Goal: Contribute content: Add original content to the website for others to see

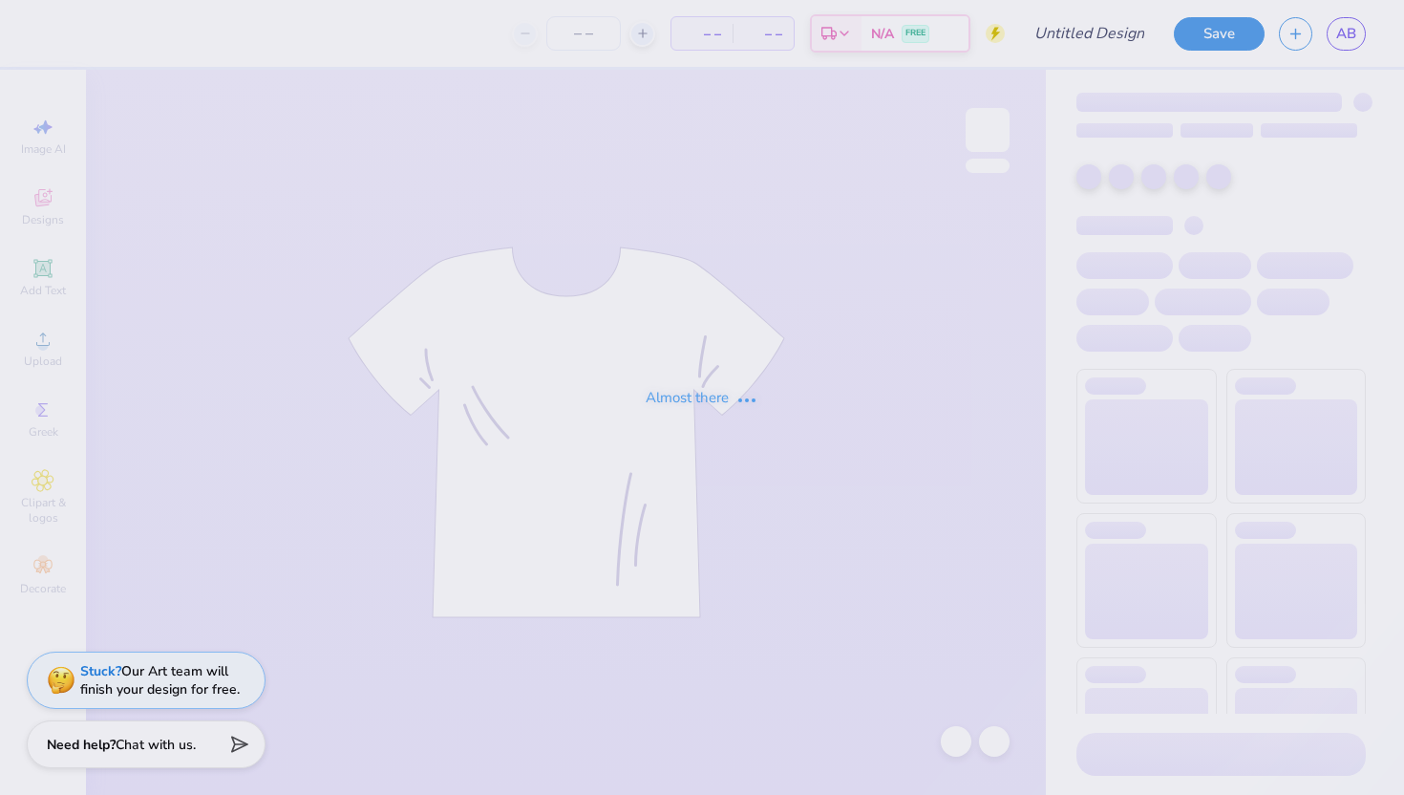
type input "[PERSON_NAME] : [GEOGRAPHIC_DATA][US_STATE]"
type input "50"
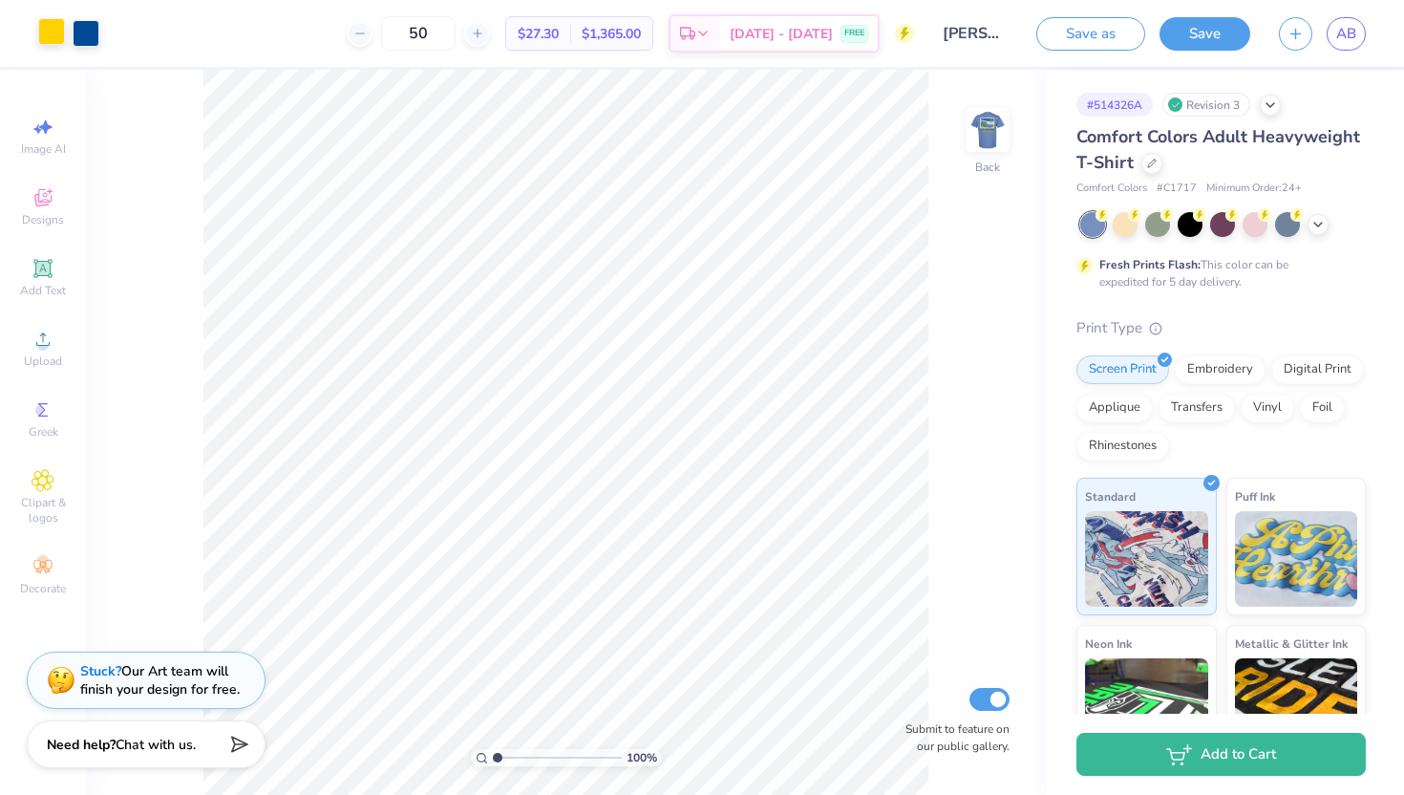
click at [58, 35] on div at bounding box center [51, 31] width 27 height 27
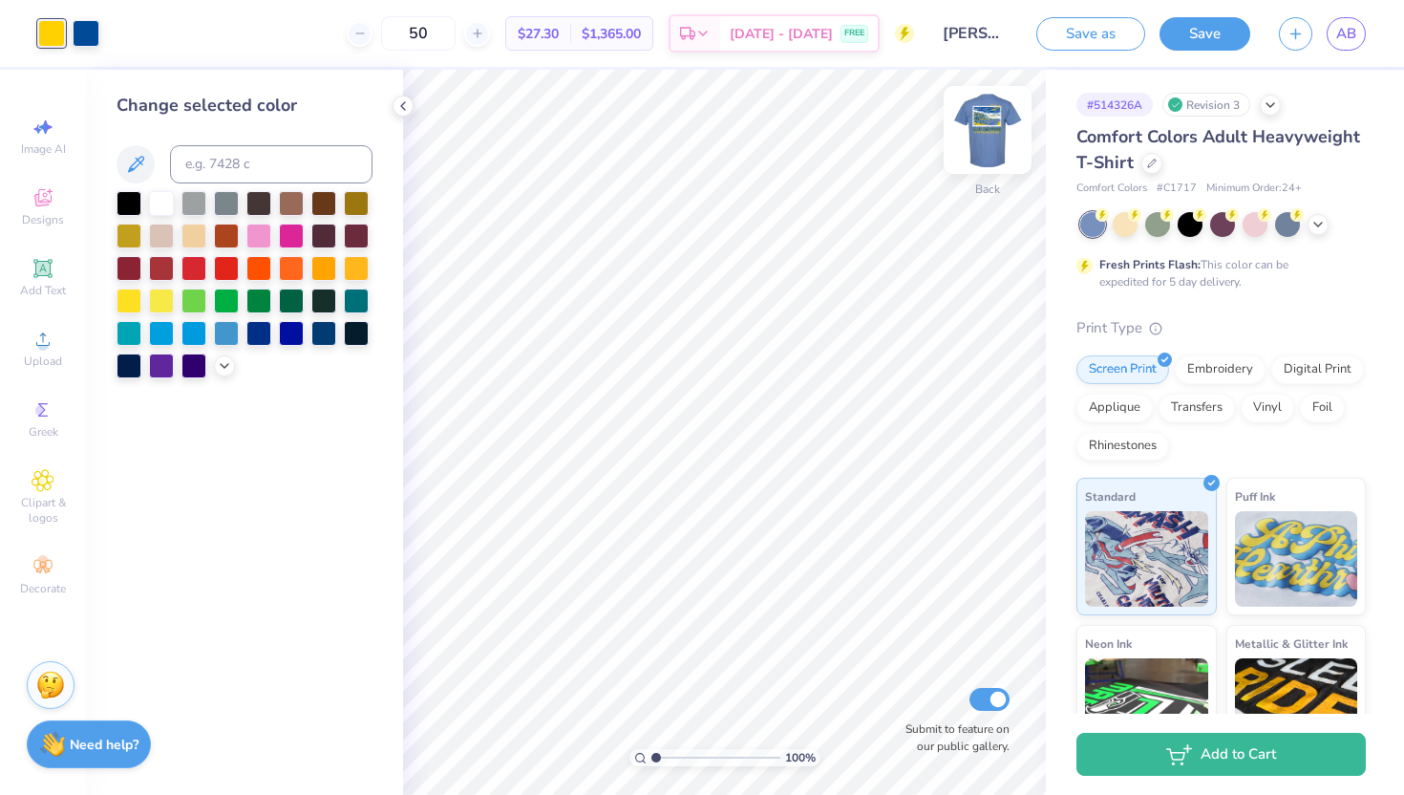
click at [987, 139] on img at bounding box center [987, 130] width 76 height 76
click at [226, 365] on icon at bounding box center [224, 363] width 15 height 15
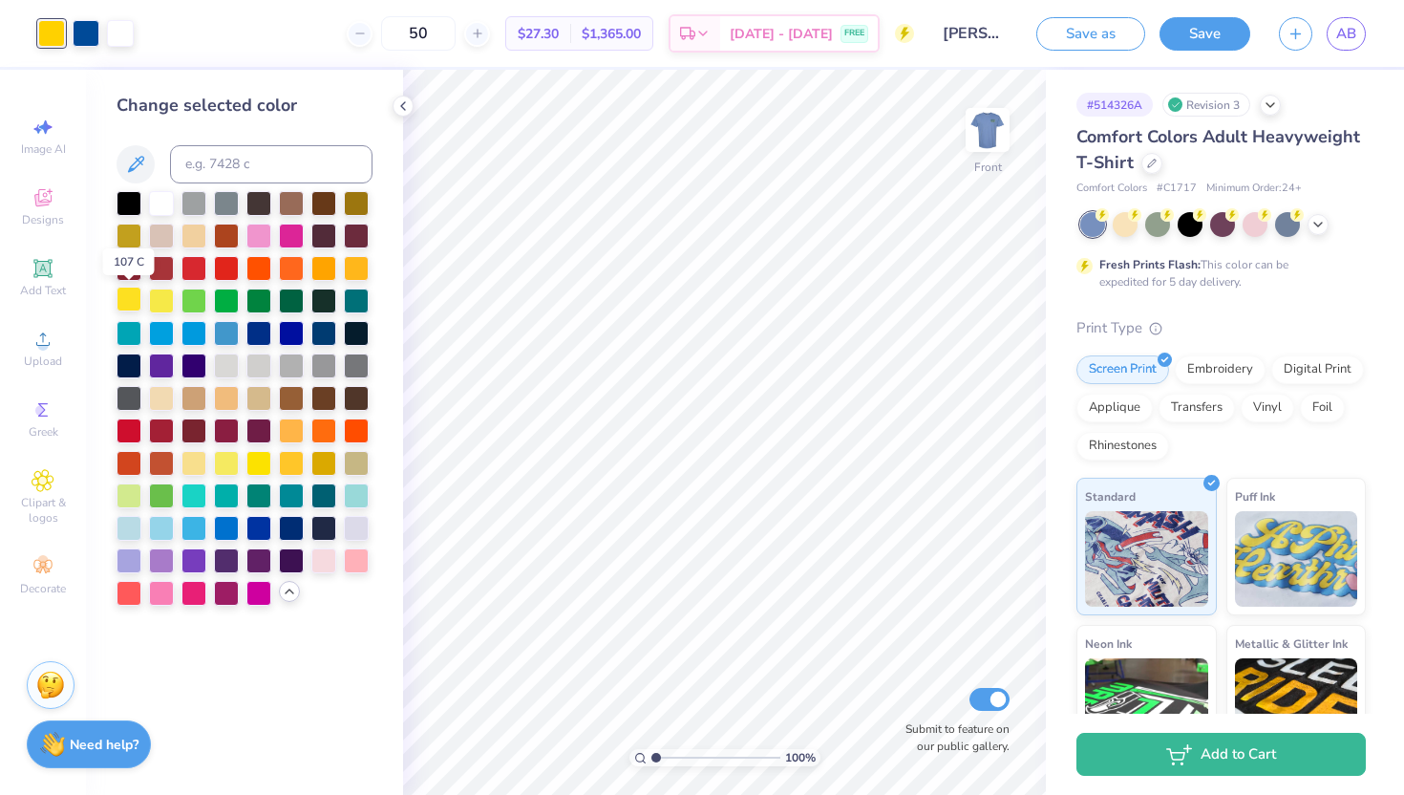
click at [134, 298] on div at bounding box center [129, 298] width 25 height 25
click at [161, 298] on div at bounding box center [161, 298] width 25 height 25
click at [137, 305] on div at bounding box center [129, 298] width 25 height 25
click at [225, 467] on div at bounding box center [226, 461] width 25 height 25
drag, startPoint x: 197, startPoint y: 461, endPoint x: 242, endPoint y: 470, distance: 45.7
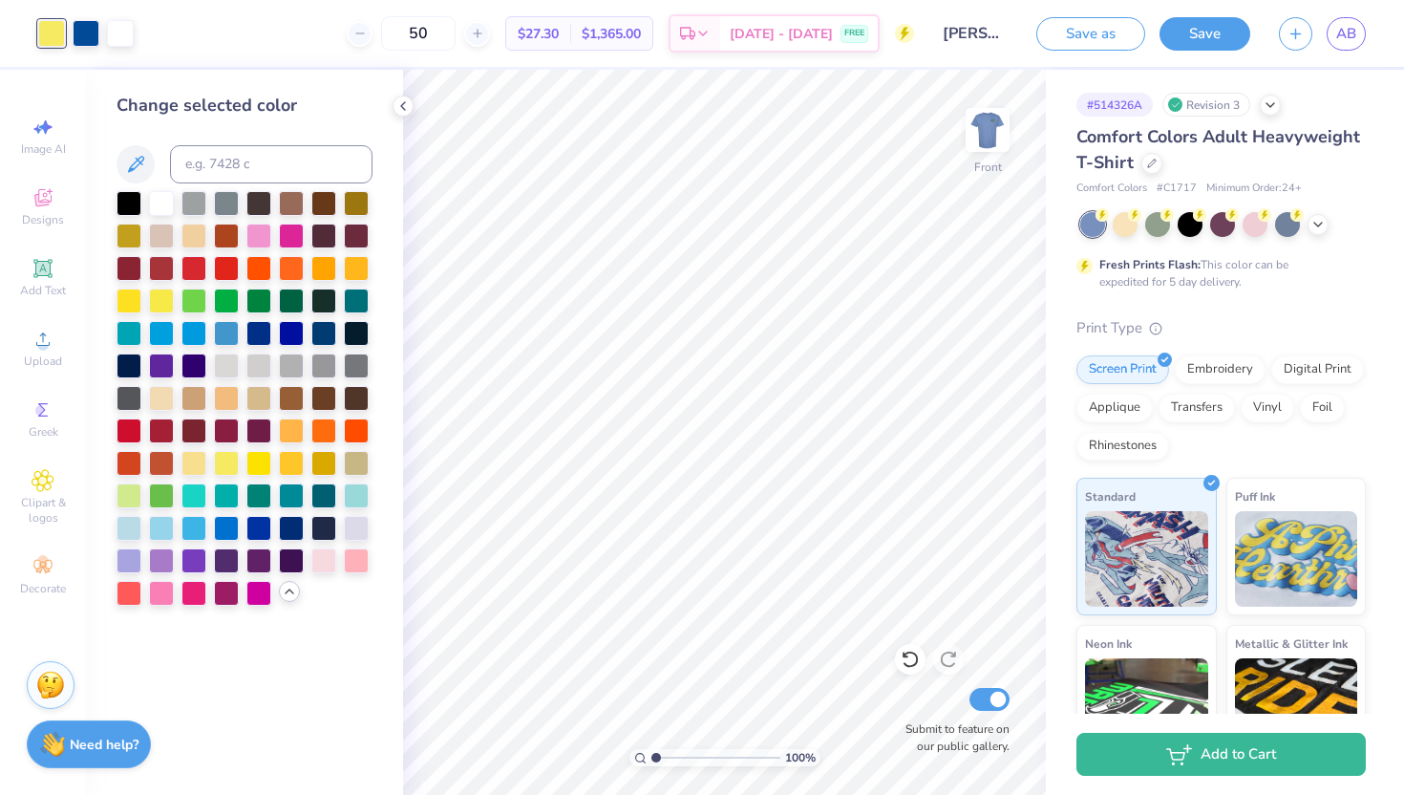
click at [197, 461] on div at bounding box center [193, 463] width 25 height 25
click at [255, 467] on div at bounding box center [258, 461] width 25 height 25
click at [129, 296] on div at bounding box center [129, 298] width 25 height 25
click at [257, 461] on div at bounding box center [258, 461] width 25 height 25
click at [136, 296] on div at bounding box center [129, 298] width 25 height 25
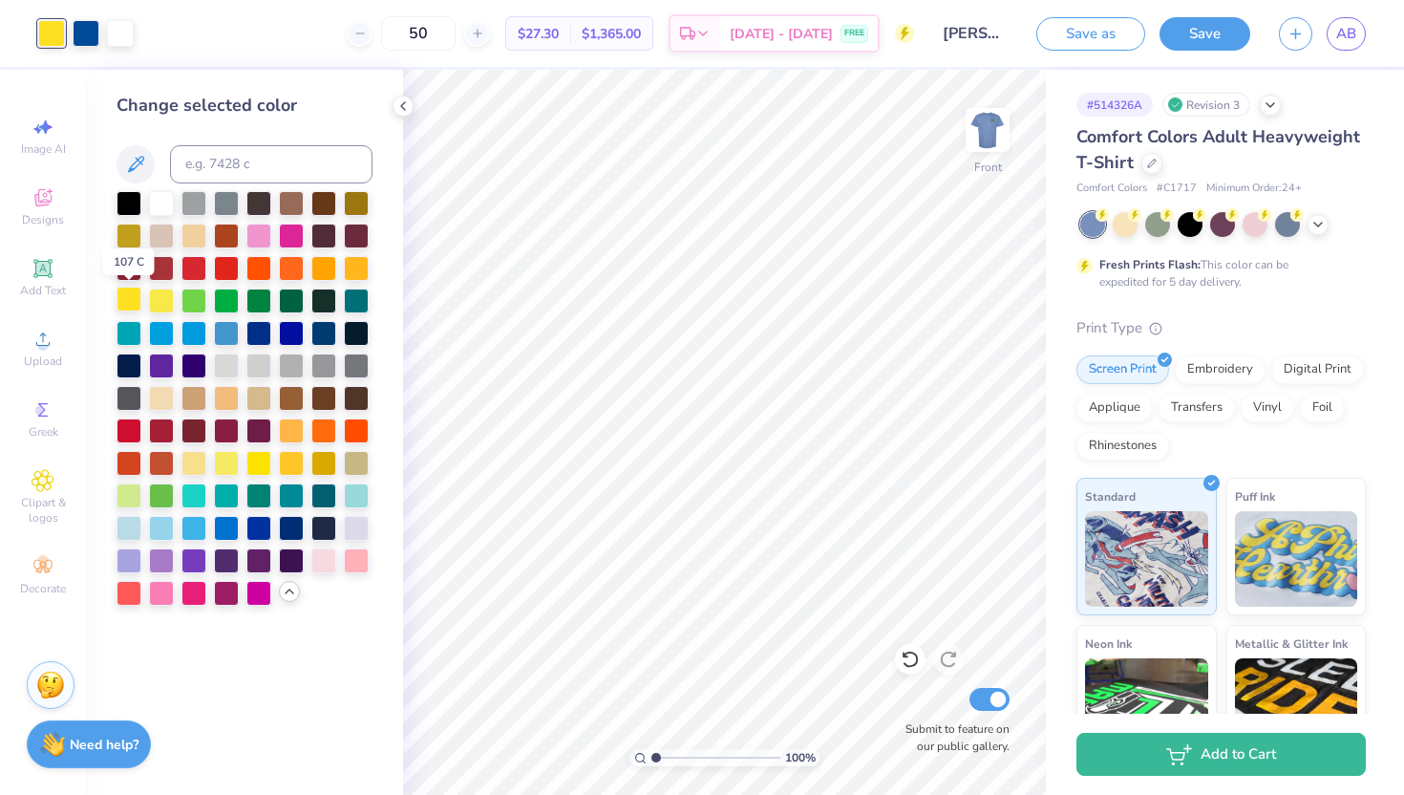
click at [125, 306] on div at bounding box center [129, 298] width 25 height 25
click at [980, 141] on img at bounding box center [987, 130] width 76 height 76
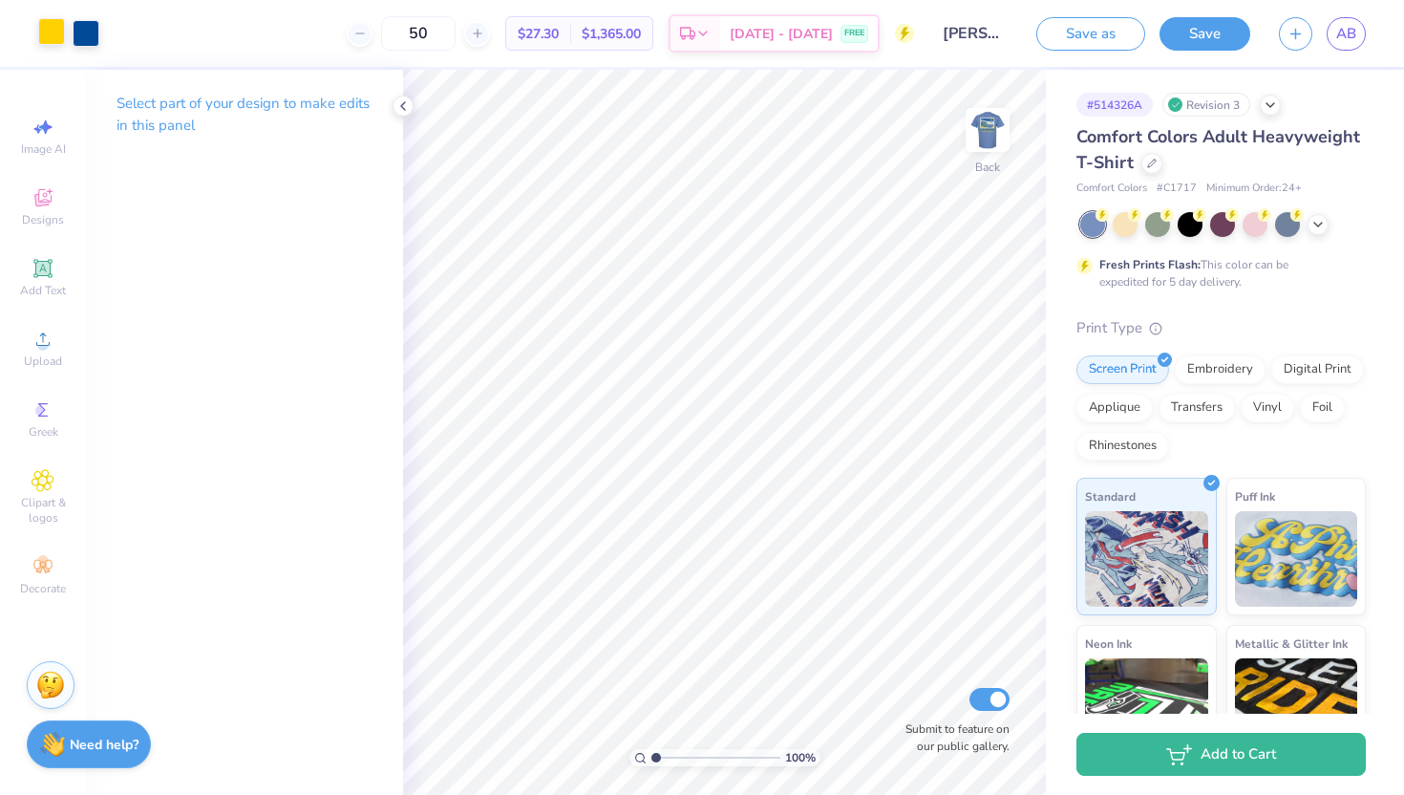
click at [55, 35] on div at bounding box center [51, 31] width 27 height 27
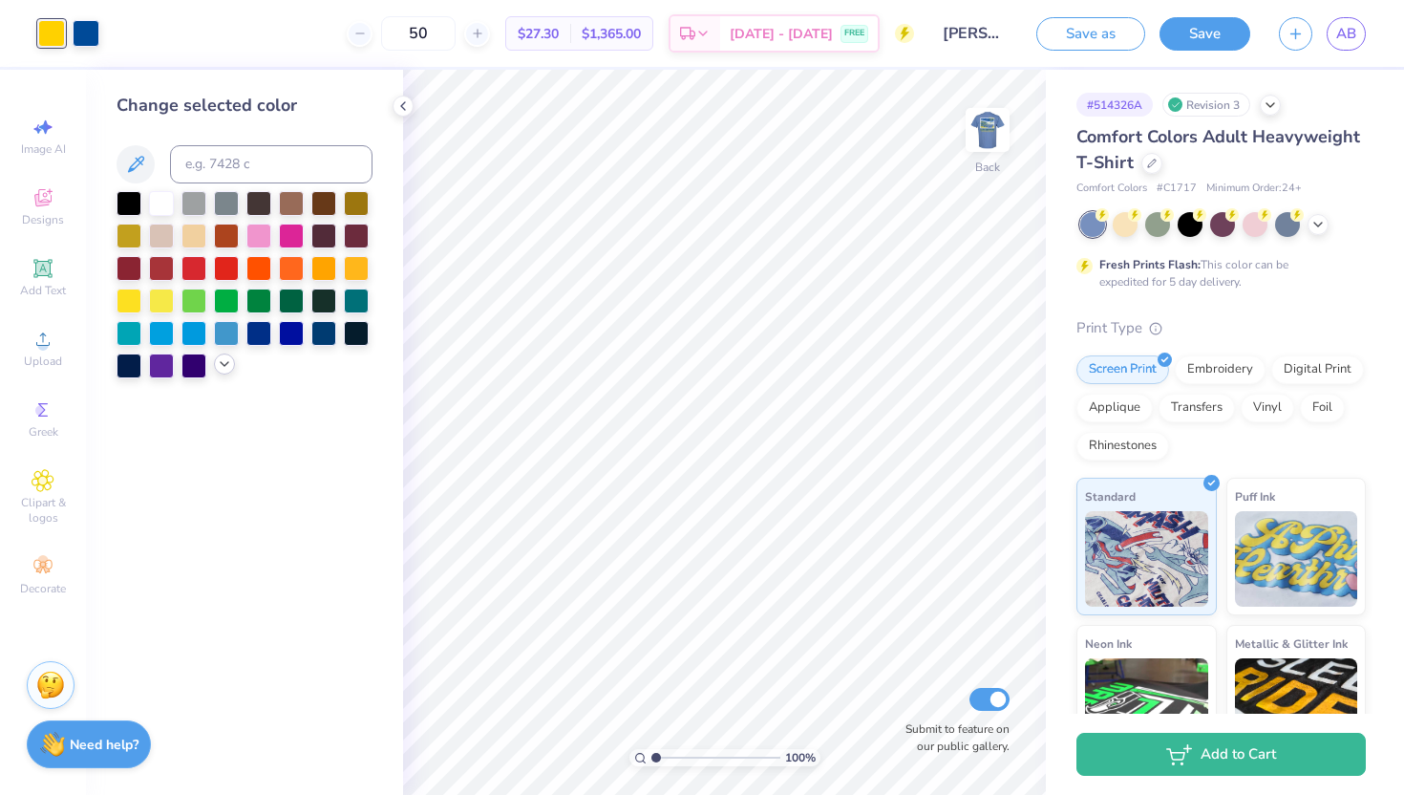
click at [229, 359] on icon at bounding box center [224, 363] width 15 height 15
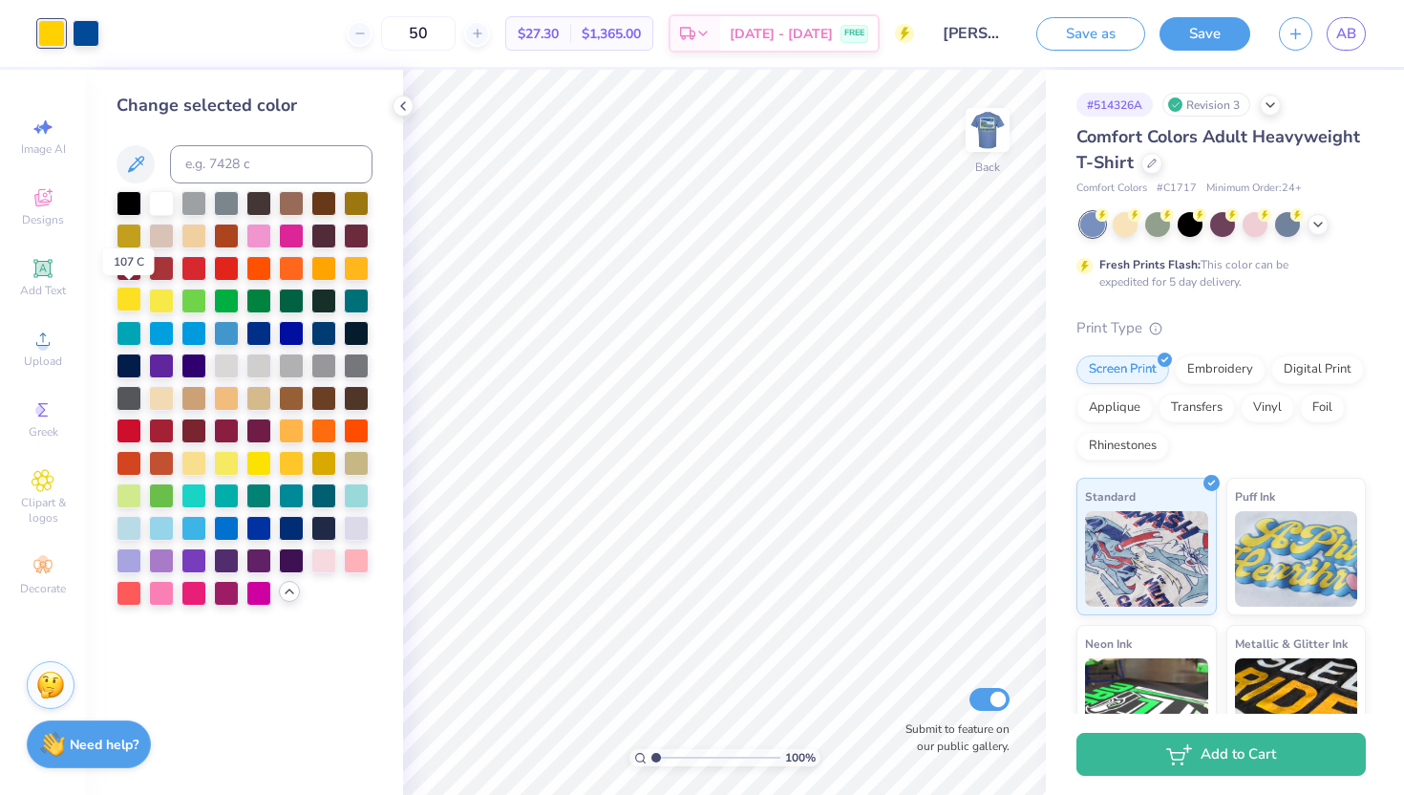
click at [129, 300] on div at bounding box center [129, 298] width 25 height 25
click at [988, 129] on img at bounding box center [987, 130] width 76 height 76
click at [128, 300] on div at bounding box center [129, 298] width 25 height 25
click at [1199, 29] on button "Save" at bounding box center [1204, 30] width 91 height 33
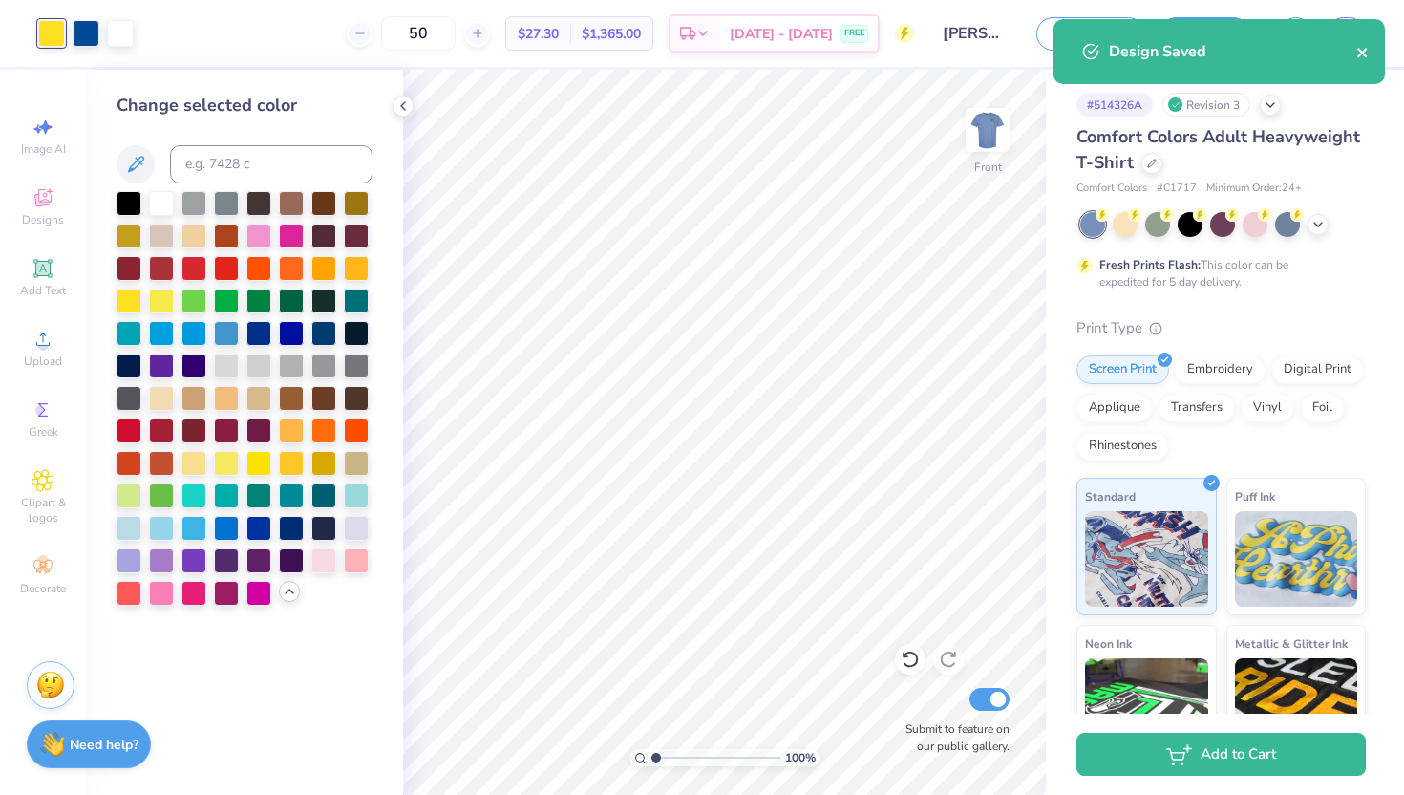
click at [1361, 49] on icon "close" at bounding box center [1362, 52] width 13 height 15
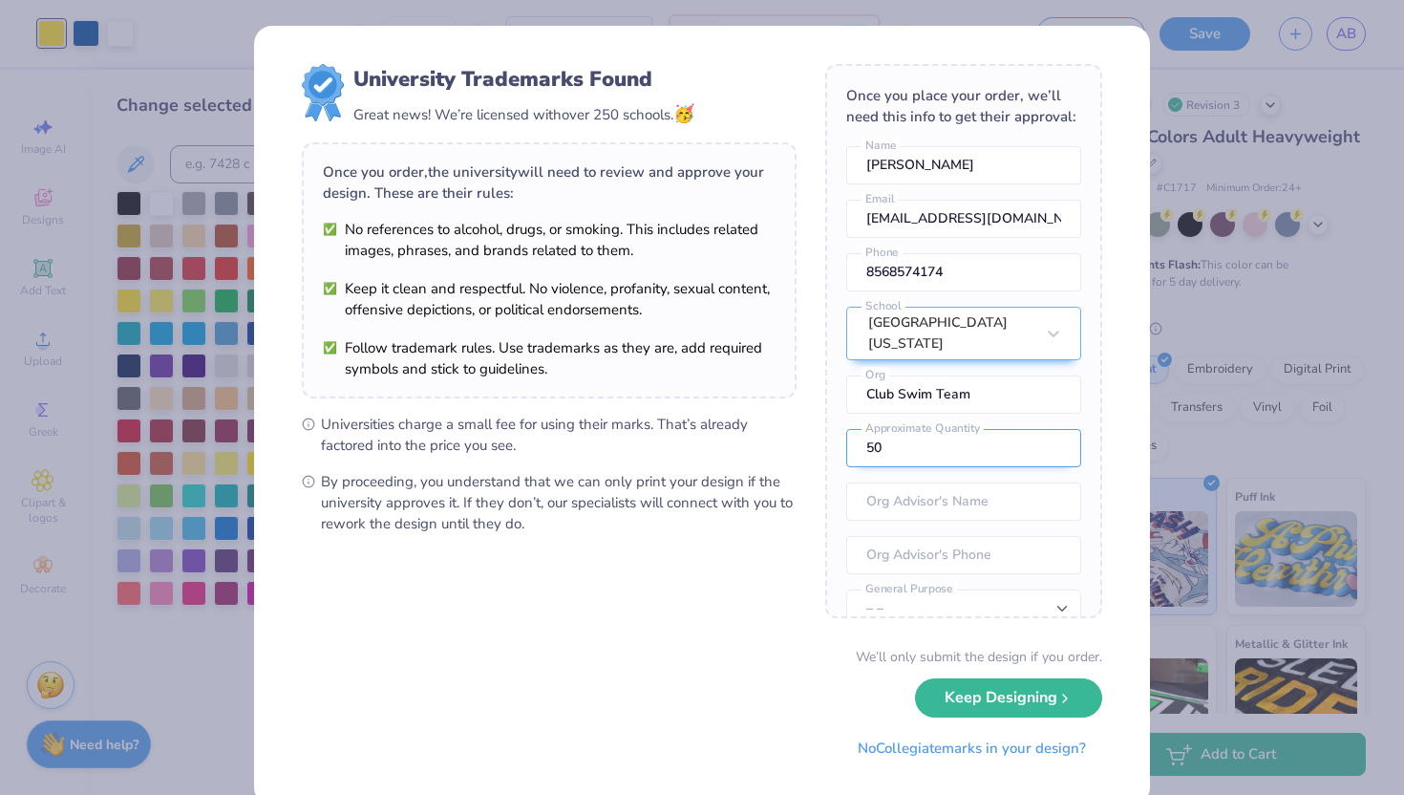
scroll to position [51, 0]
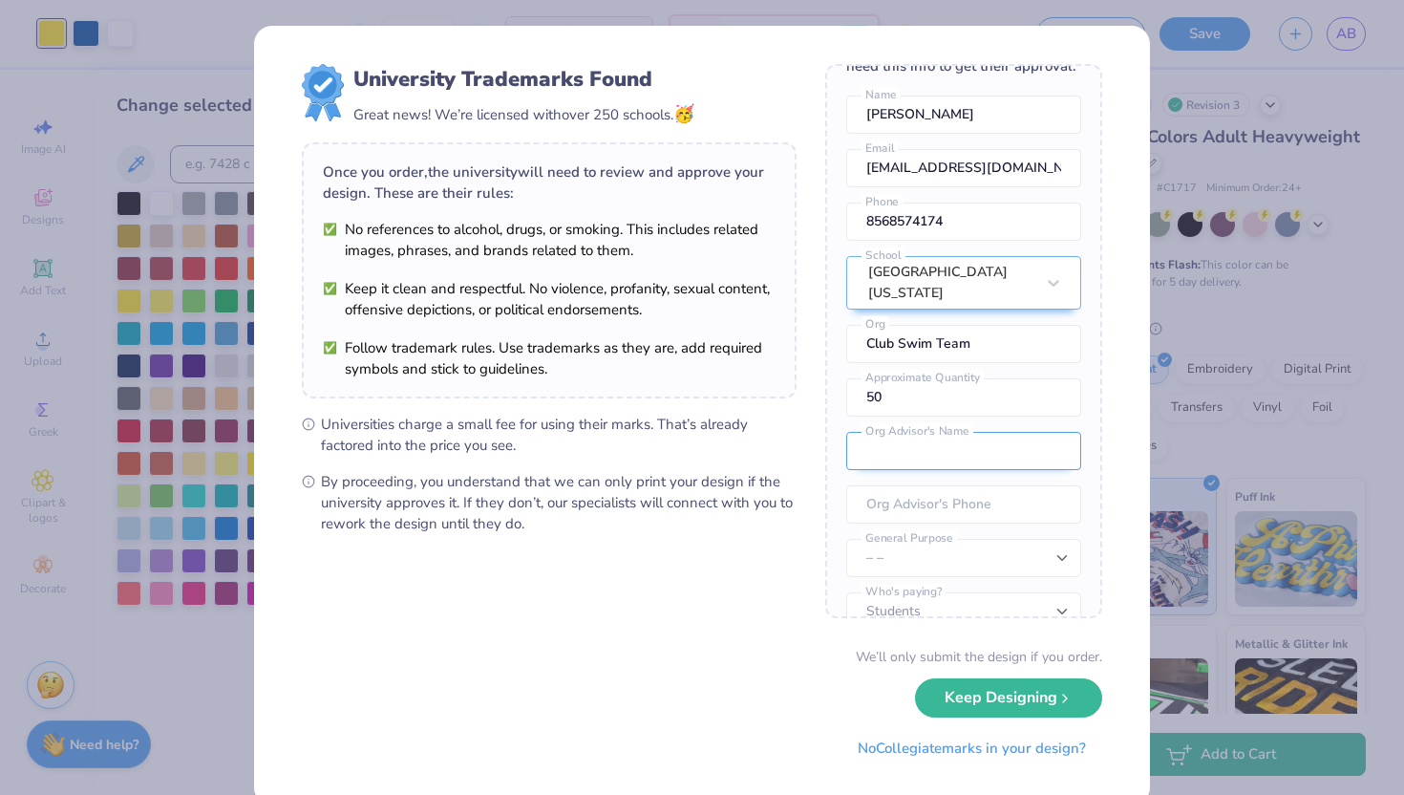
click at [926, 435] on input "text" at bounding box center [963, 451] width 235 height 38
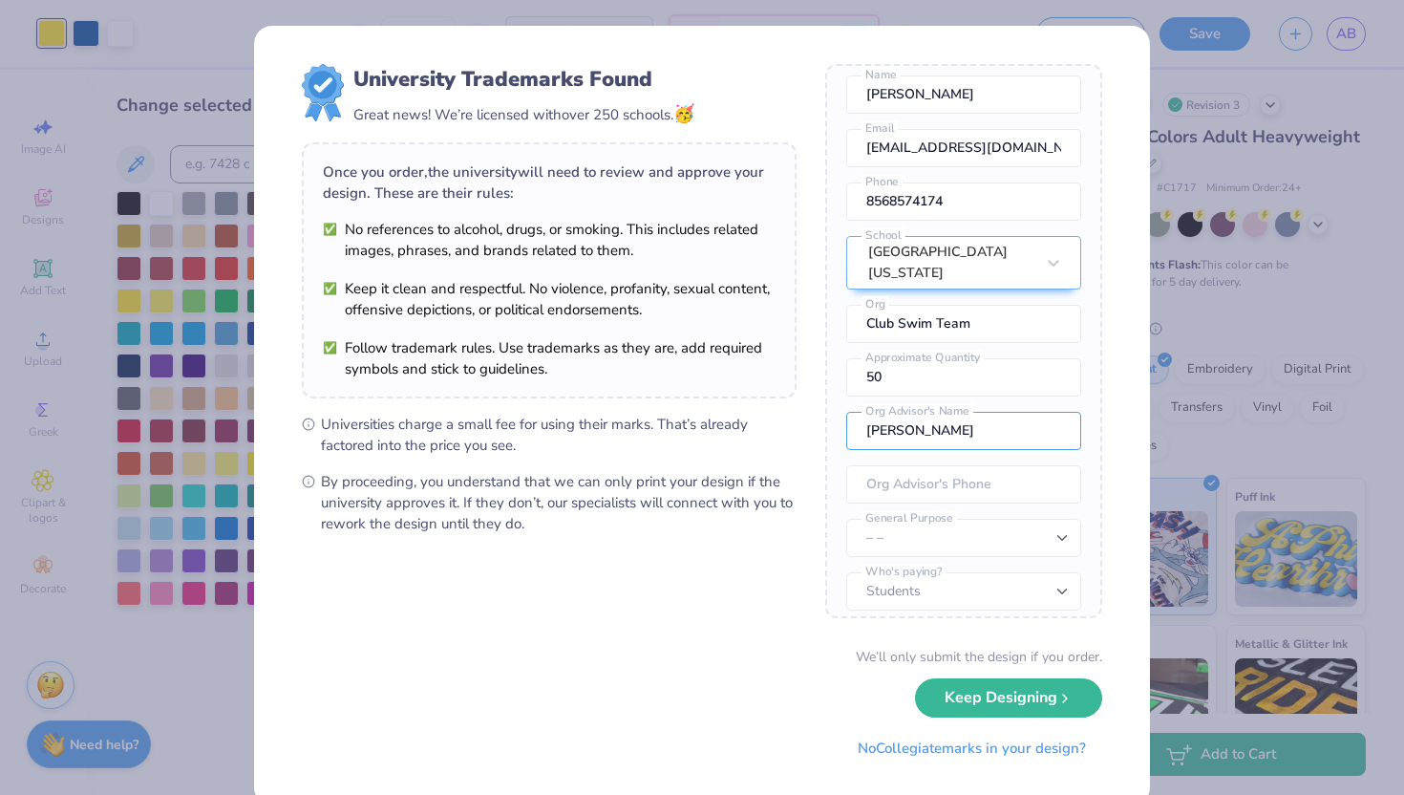
type input "[PERSON_NAME]"
click at [183, 618] on div "University Trademarks Found Great news! We’re licensed with over 250 schools. 🥳…" at bounding box center [702, 397] width 1404 height 795
